Goal: Information Seeking & Learning: Find specific fact

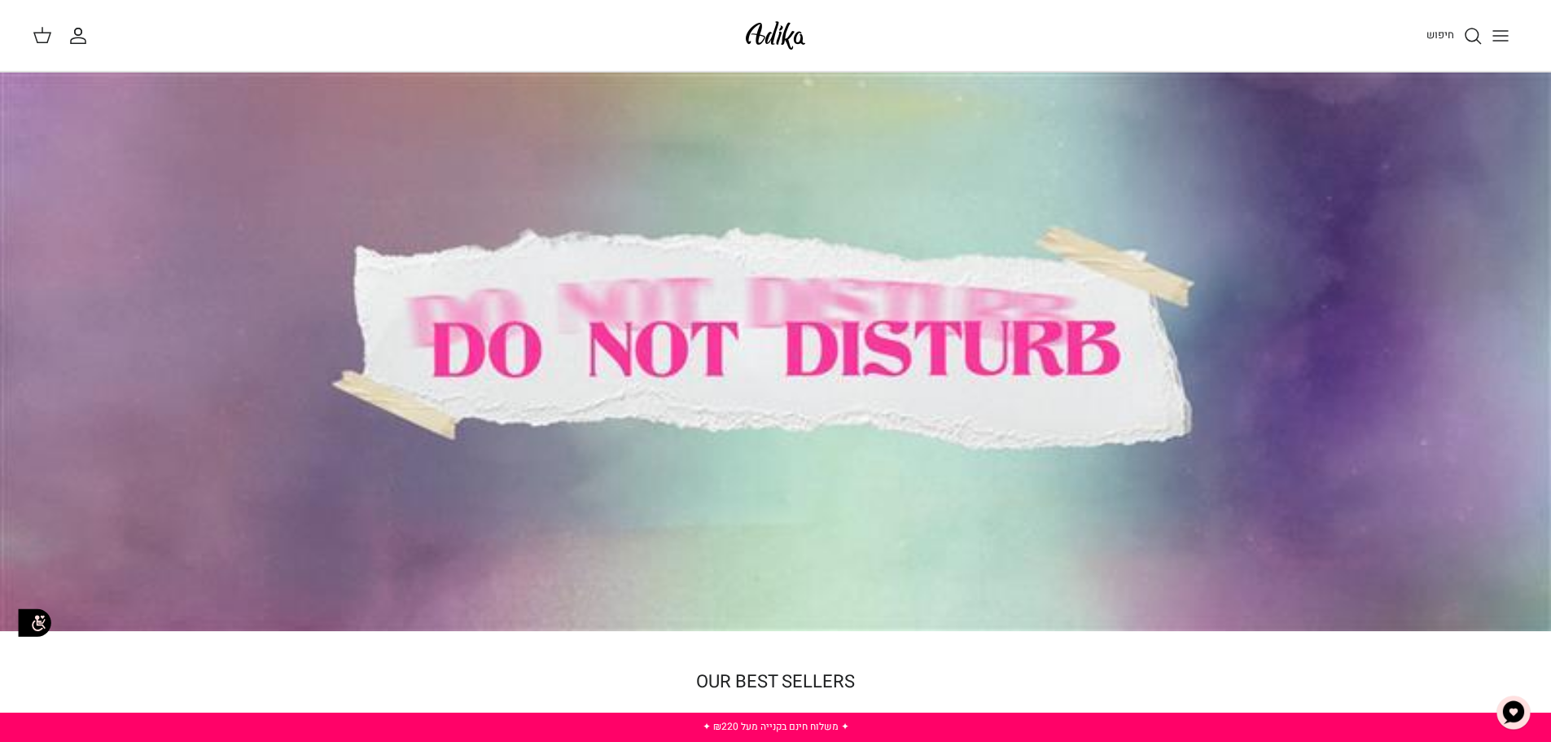
click at [1480, 35] on icon "חיפוש" at bounding box center [1473, 36] width 20 height 20
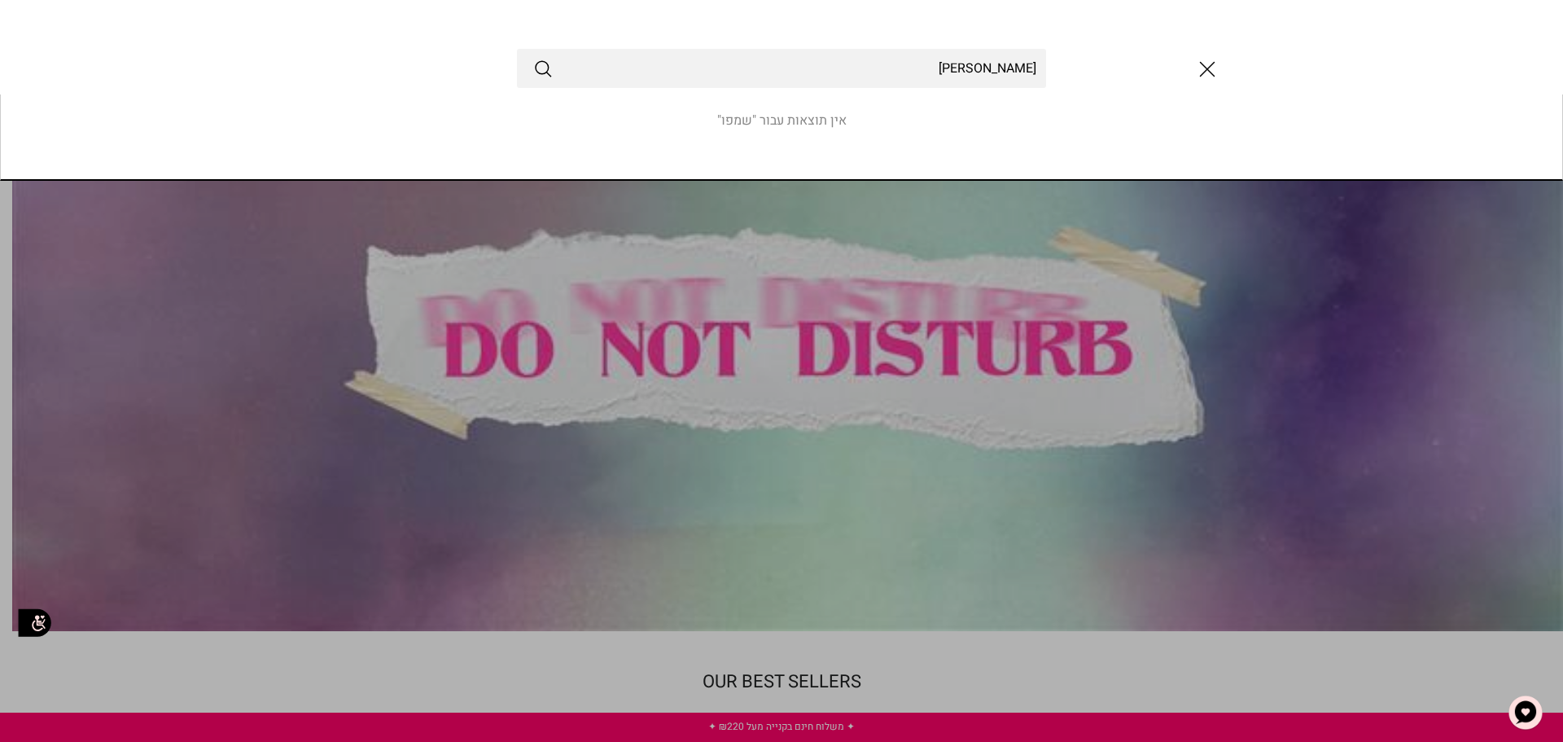
type input "ש"
drag, startPoint x: 988, startPoint y: 81, endPoint x: 1145, endPoint y: 39, distance: 162.5
click at [1141, 39] on div "אנ" at bounding box center [781, 68] width 1563 height 137
type input "אנגניה"
click at [533, 58] on button "Submit" at bounding box center [543, 68] width 20 height 21
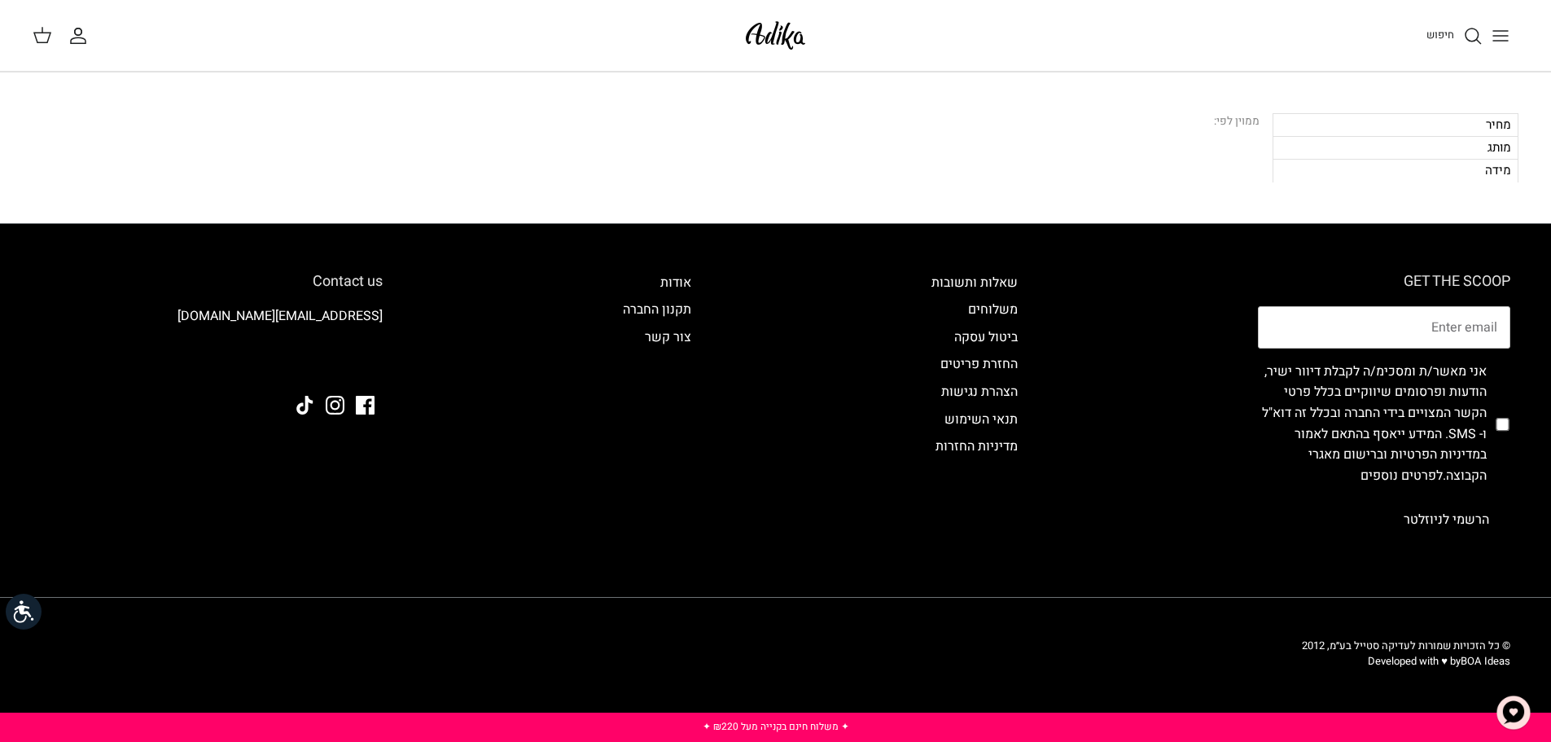
click at [1493, 35] on icon "Toggle menu" at bounding box center [1501, 36] width 20 height 20
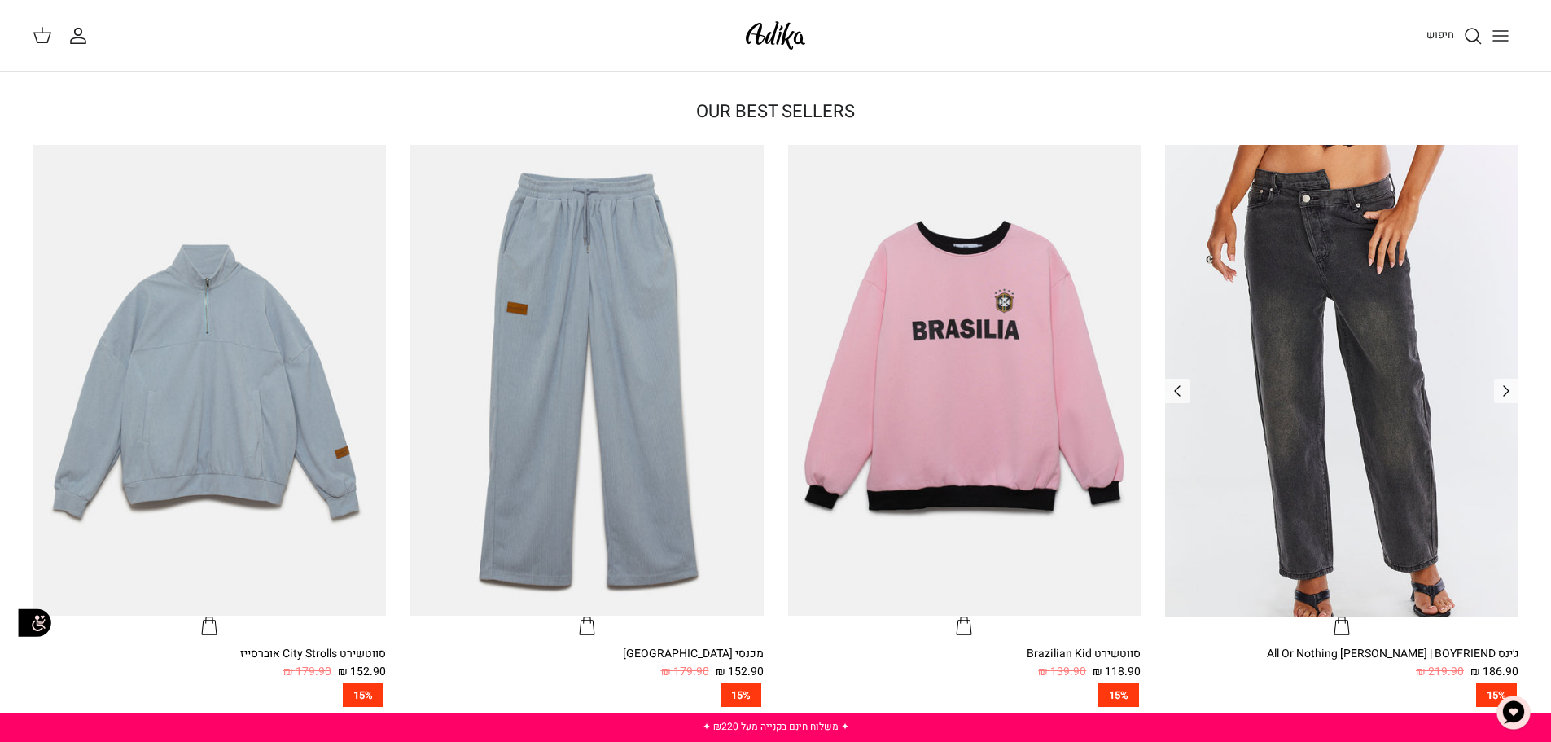
scroll to position [977, 0]
